Goal: Find specific page/section: Find specific page/section

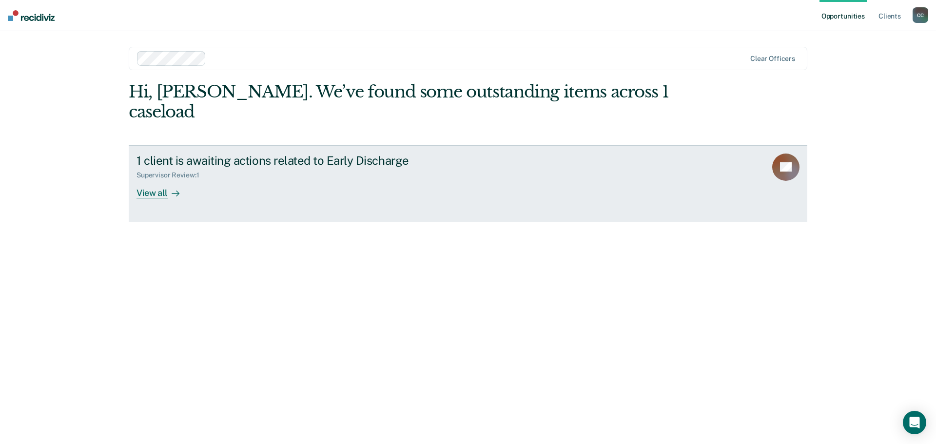
click at [168, 187] on div at bounding box center [174, 192] width 12 height 11
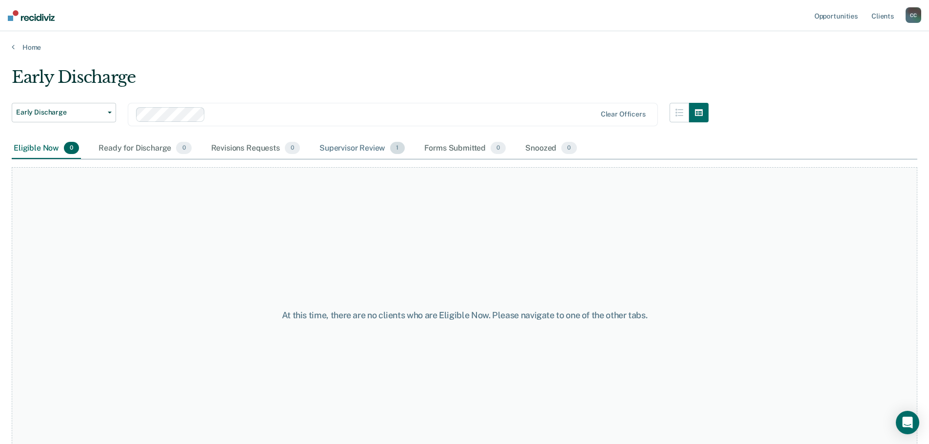
click at [366, 150] on div "Supervisor Review 1" at bounding box center [361, 148] width 89 height 21
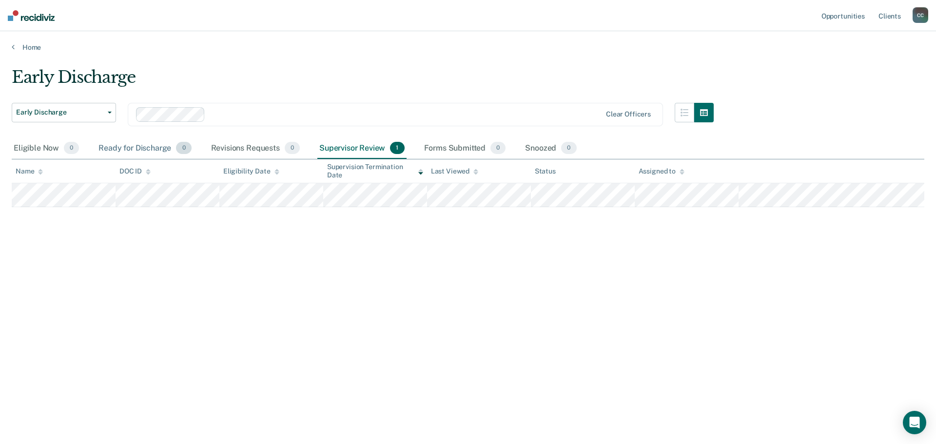
click at [153, 148] on div "Ready for Discharge 0" at bounding box center [145, 148] width 97 height 21
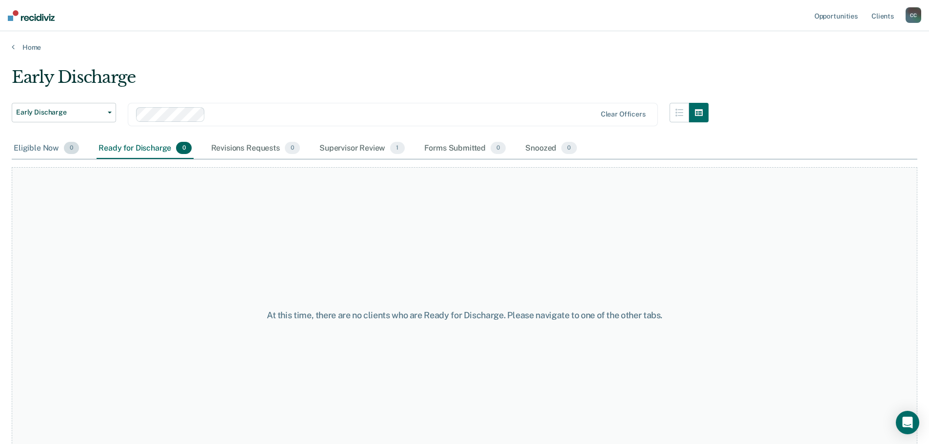
click at [37, 152] on div "Eligible Now 0" at bounding box center [46, 148] width 69 height 21
click at [229, 151] on div "Revisions Requests 0" at bounding box center [255, 148] width 93 height 21
